Goal: Transaction & Acquisition: Purchase product/service

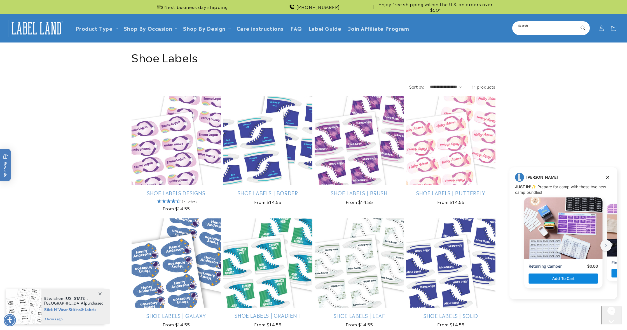
click at [540, 27] on input "Search" at bounding box center [551, 28] width 76 height 13
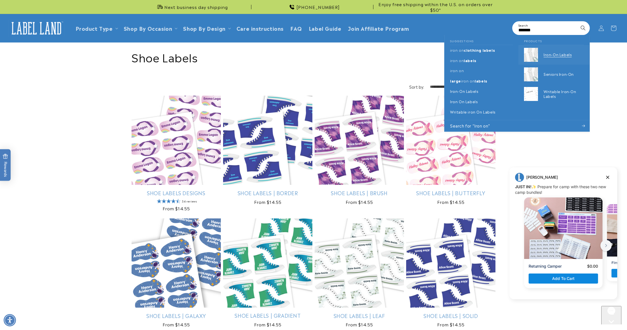
type input "*******"
click at [553, 54] on p "Iron-On Labels" at bounding box center [564, 54] width 40 height 5
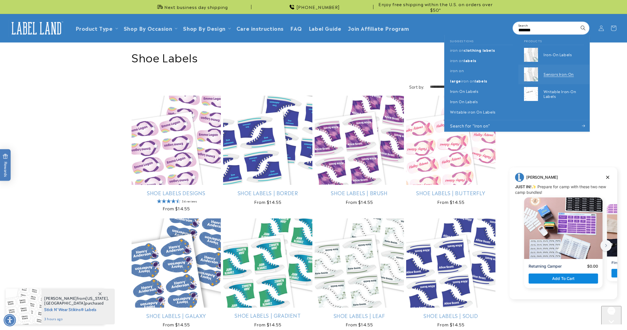
click at [549, 73] on p "Seniors Iron-On" at bounding box center [564, 74] width 40 height 5
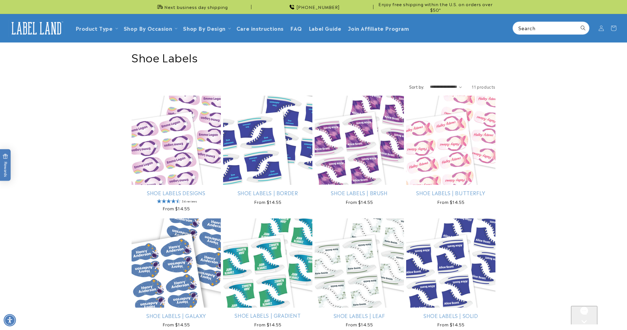
scroll to position [1, 0]
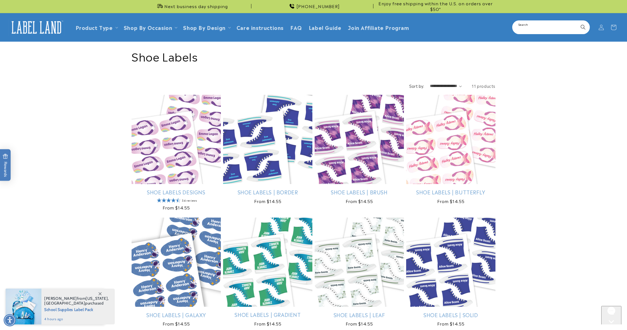
click at [538, 29] on input "Search" at bounding box center [551, 27] width 76 height 13
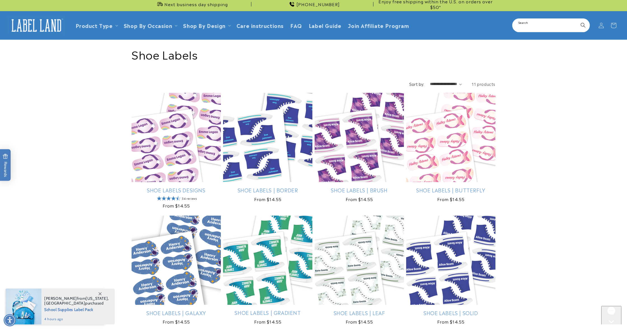
scroll to position [4, 0]
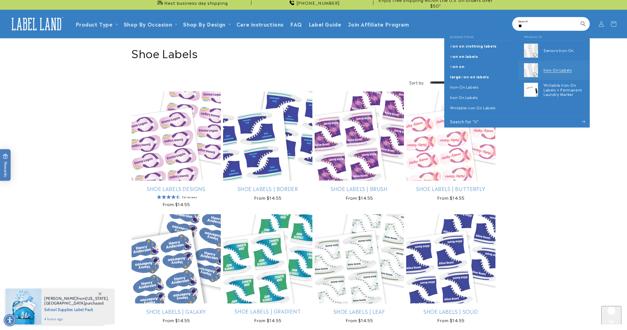
type input "**"
click at [564, 68] on p "Iron-On Labels" at bounding box center [564, 70] width 40 height 5
click at [566, 90] on p "Writable Iron-On Labels + Permanent Laundry Marker" at bounding box center [564, 90] width 40 height 14
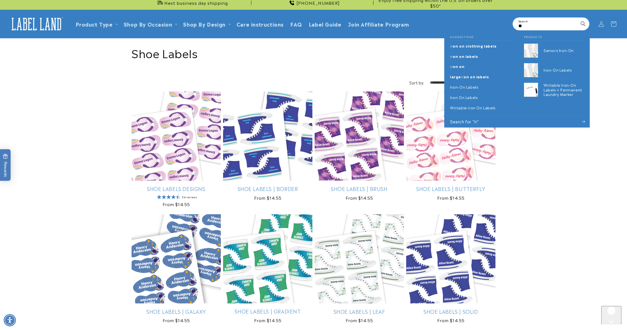
drag, startPoint x: 437, startPoint y: 34, endPoint x: 604, endPoint y: 69, distance: 171.0
click at [440, 34] on header "Product Type Product Type Clothing Labels Clothing Stamps Logo Decals Multi-Use…" at bounding box center [313, 24] width 627 height 28
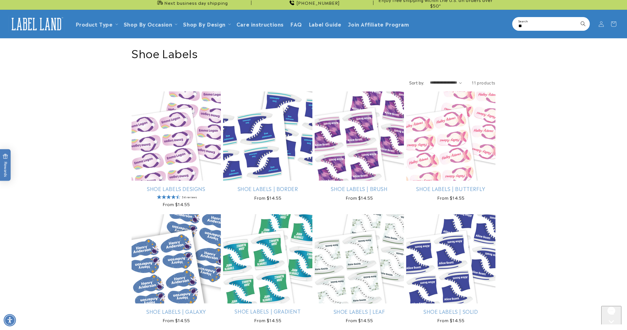
click at [549, 20] on input "**" at bounding box center [551, 24] width 76 height 13
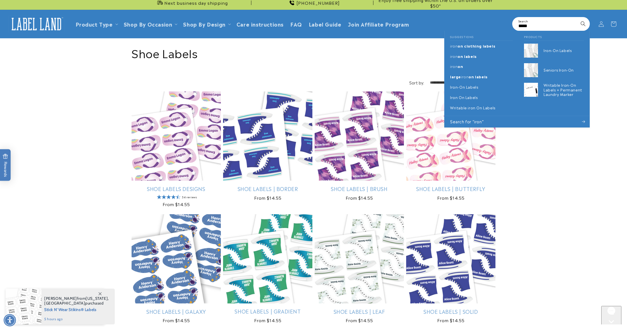
scroll to position [6, 0]
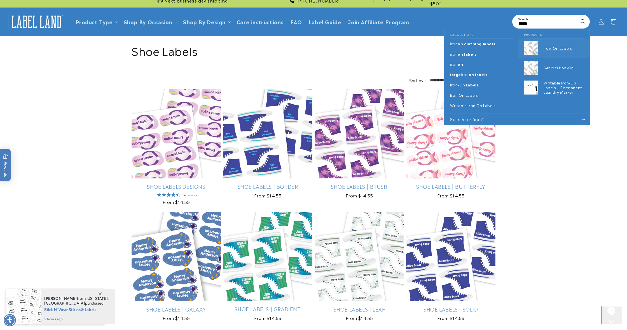
type input "****"
click at [560, 46] on p "Iron-On Labels" at bounding box center [564, 48] width 40 height 5
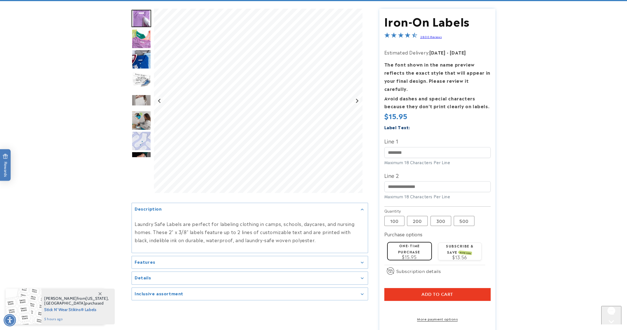
scroll to position [42, 0]
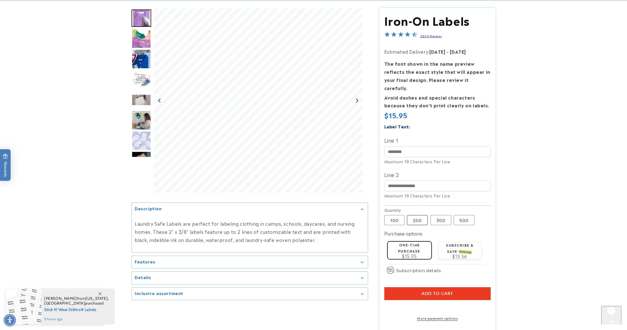
click at [416, 215] on label "200 Variant sold out or unavailable" at bounding box center [417, 220] width 21 height 10
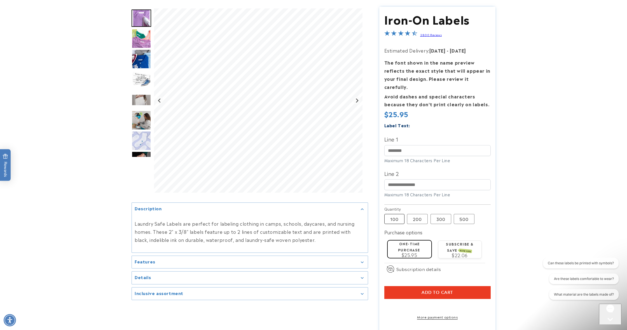
click at [395, 214] on label "100 Variant sold out or unavailable" at bounding box center [394, 219] width 20 height 10
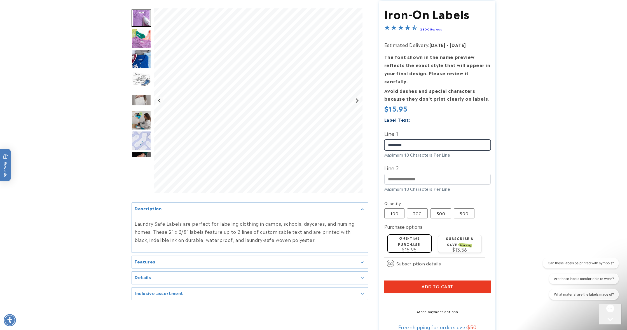
scroll to position [52, 0]
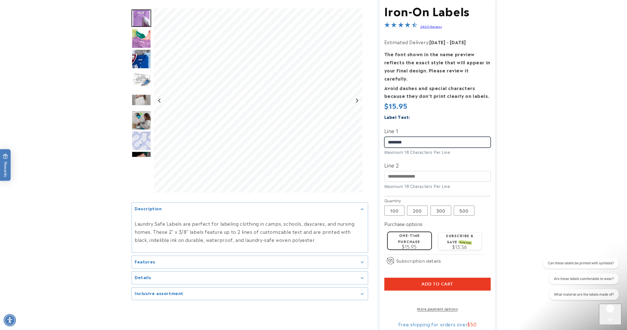
type input "********"
click at [460, 233] on label "Subscribe & save SAVE 15%" at bounding box center [460, 238] width 28 height 11
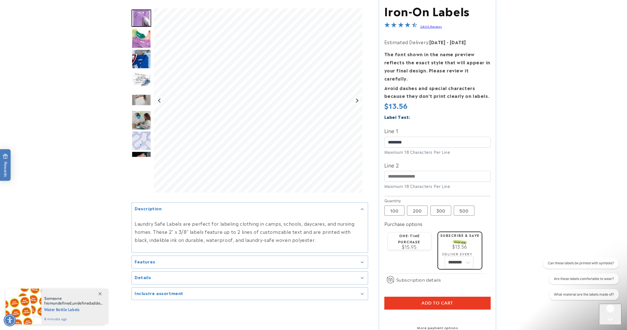
select select "**********"
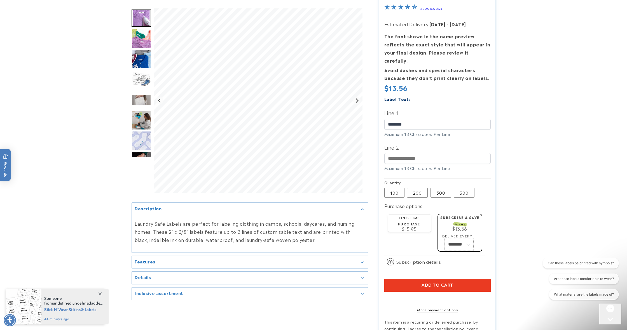
scroll to position [71, 0]
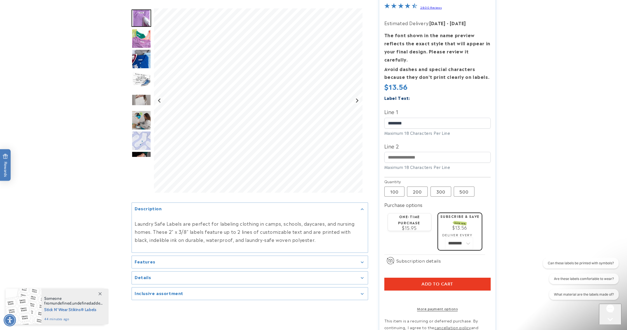
click at [443, 282] on span "Add to cart" at bounding box center [438, 284] width 32 height 5
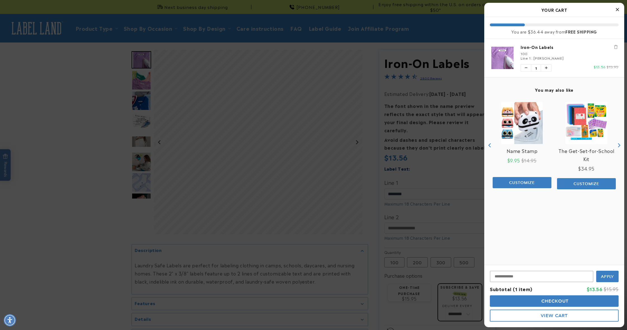
scroll to position [72, 0]
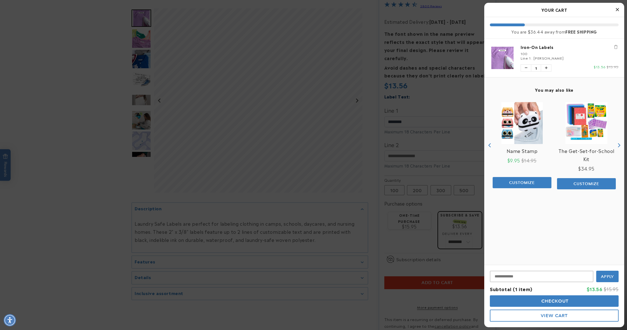
click at [554, 301] on span "Checkout" at bounding box center [554, 301] width 29 height 5
click at [523, 301] on button "Checkout" at bounding box center [554, 301] width 129 height 11
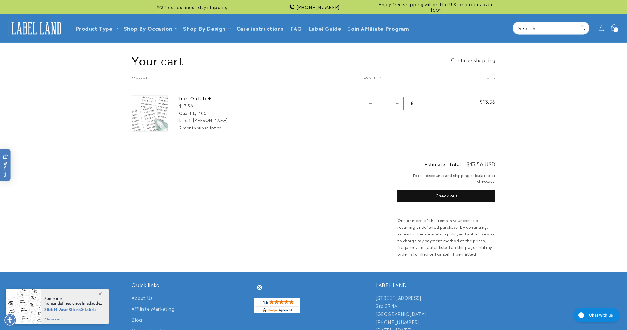
scroll to position [2, 0]
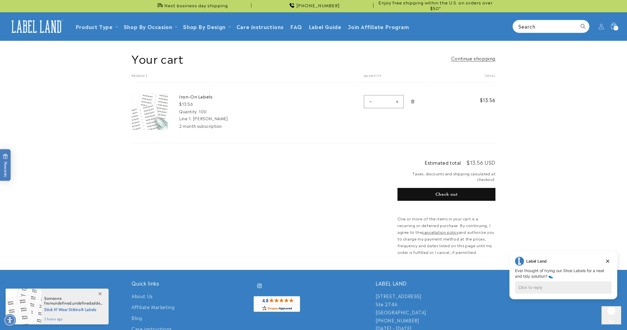
click at [412, 101] on icon "Remove Iron-On Labels - 100" at bounding box center [413, 102] width 4 height 4
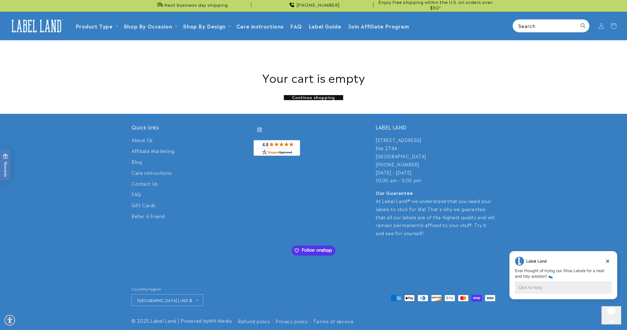
scroll to position [2, 0]
click at [609, 260] on icon "Dismiss campaign" at bounding box center [608, 261] width 3 height 3
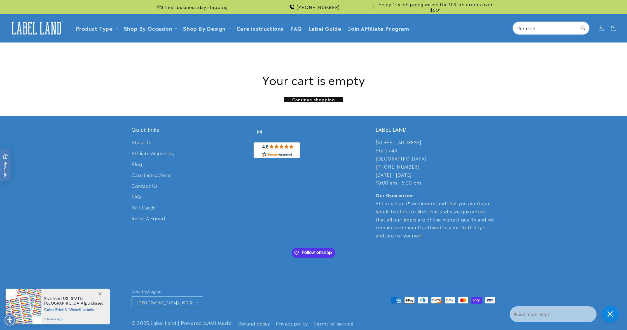
scroll to position [0, 0]
